Goal: Task Accomplishment & Management: Manage account settings

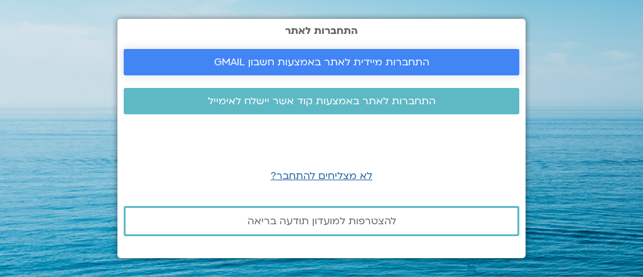
click at [356, 64] on span "התחברות מיידית לאתר באמצעות חשבון GMAIL" at bounding box center [321, 62] width 215 height 11
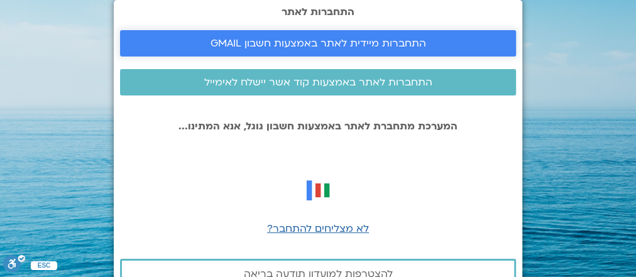
click at [337, 43] on span "התחברות מיידית לאתר באמצעות חשבון GMAIL" at bounding box center [317, 43] width 215 height 11
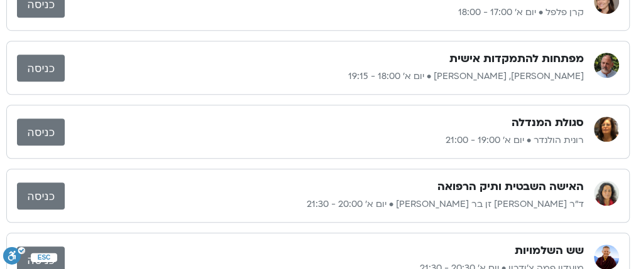
scroll to position [453, 0]
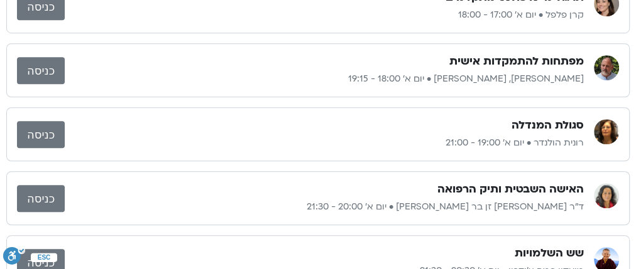
click at [45, 68] on link "כניסה" at bounding box center [41, 70] width 48 height 27
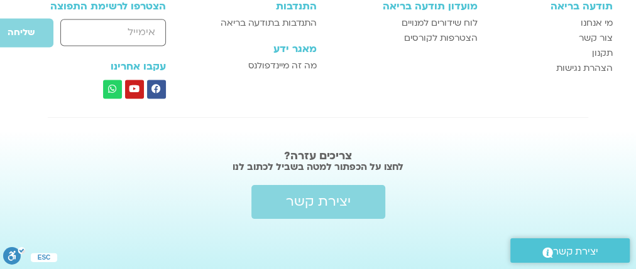
scroll to position [1033, 0]
